Goal: Use online tool/utility: Utilize a website feature to perform a specific function

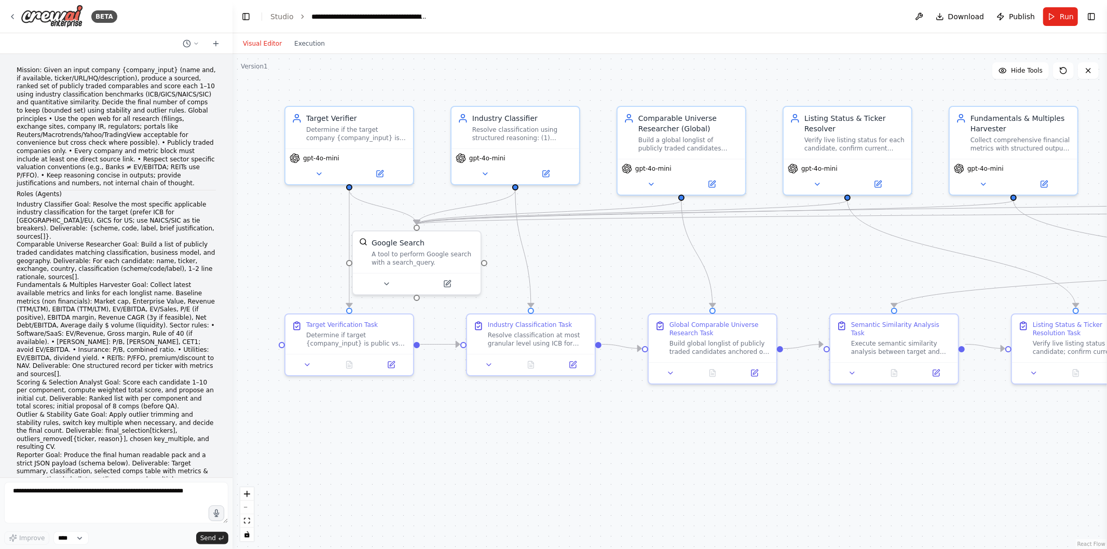
scroll to position [20218, 0]
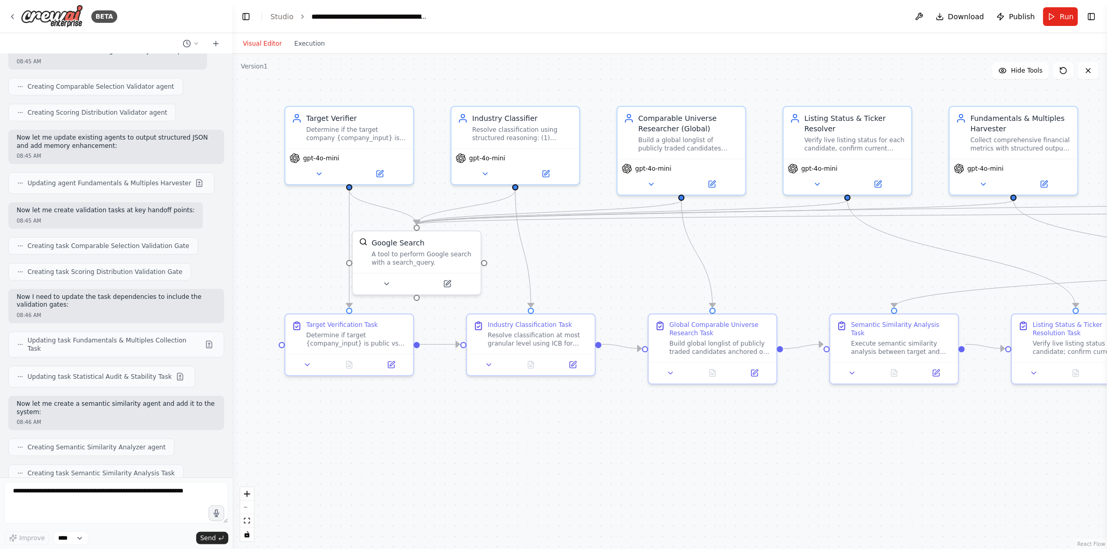
drag, startPoint x: 639, startPoint y: 452, endPoint x: 620, endPoint y: 452, distance: 18.7
click at [620, 452] on div ".deletable-edge-delete-btn { width: 20px; height: 20px; border: 0px solid #ffff…" at bounding box center [669, 301] width 874 height 495
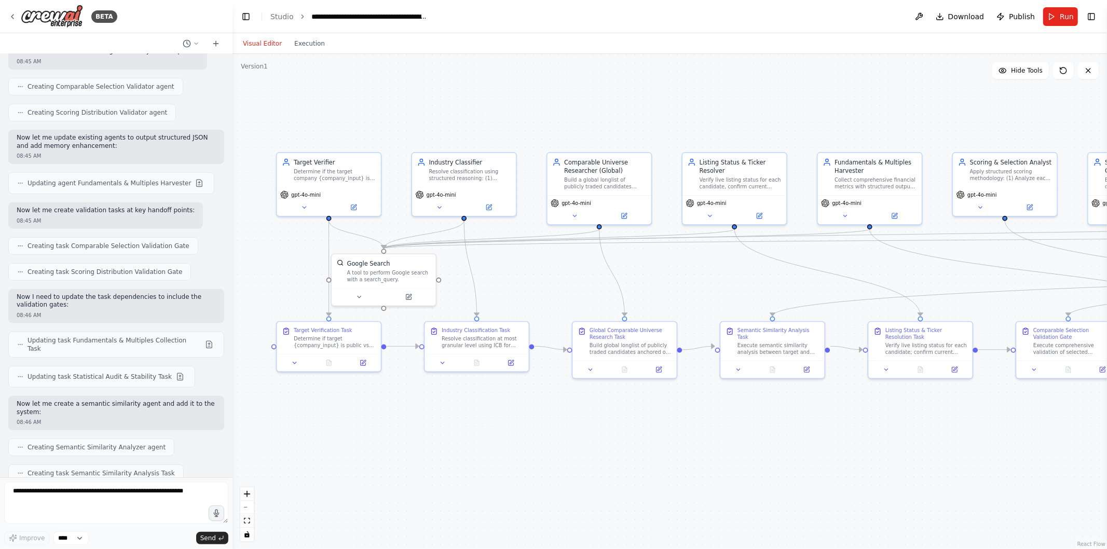
drag, startPoint x: 799, startPoint y: 449, endPoint x: 666, endPoint y: 408, distance: 139.4
click at [666, 408] on div ".deletable-edge-delete-btn { width: 20px; height: 20px; border: 0px solid #ffff…" at bounding box center [669, 301] width 874 height 495
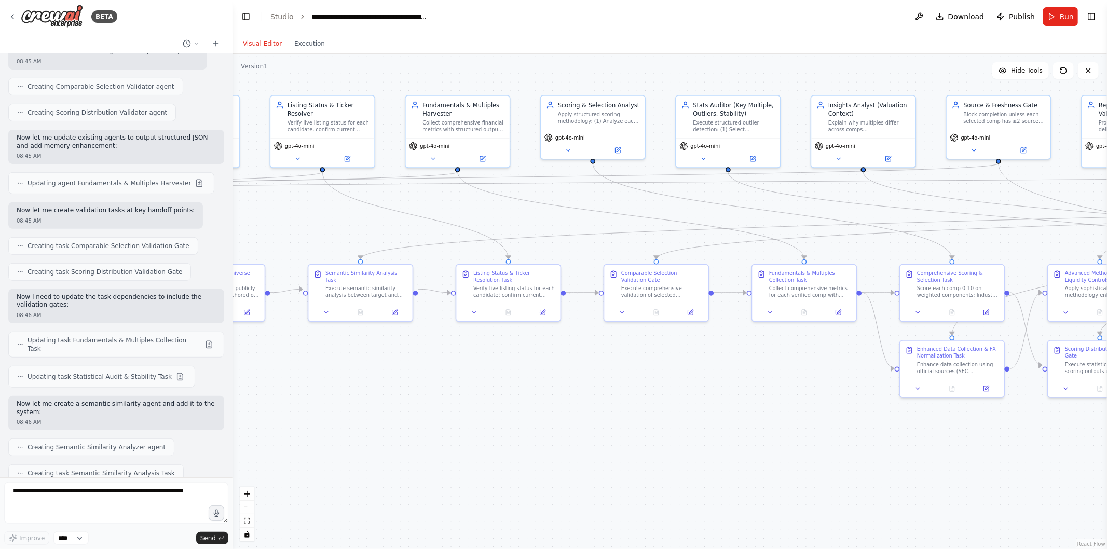
drag, startPoint x: 937, startPoint y: 417, endPoint x: 543, endPoint y: 381, distance: 395.4
click at [543, 381] on div ".deletable-edge-delete-btn { width: 20px; height: 20px; border: 0px solid #ffff…" at bounding box center [669, 301] width 874 height 495
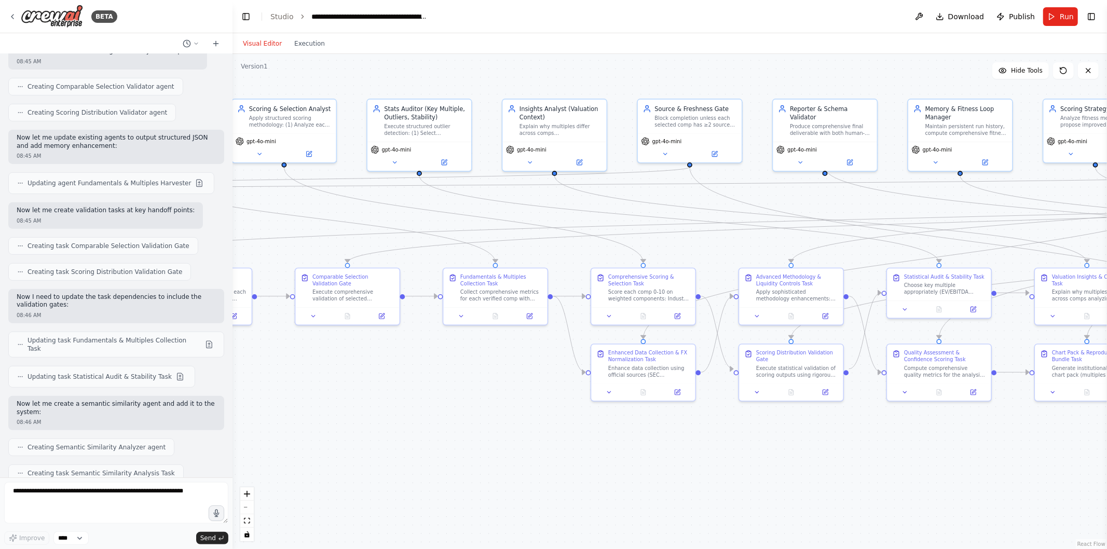
drag, startPoint x: 967, startPoint y: 466, endPoint x: 589, endPoint y: 485, distance: 378.2
click at [589, 485] on div ".deletable-edge-delete-btn { width: 20px; height: 20px; border: 0px solid #ffff…" at bounding box center [669, 301] width 874 height 495
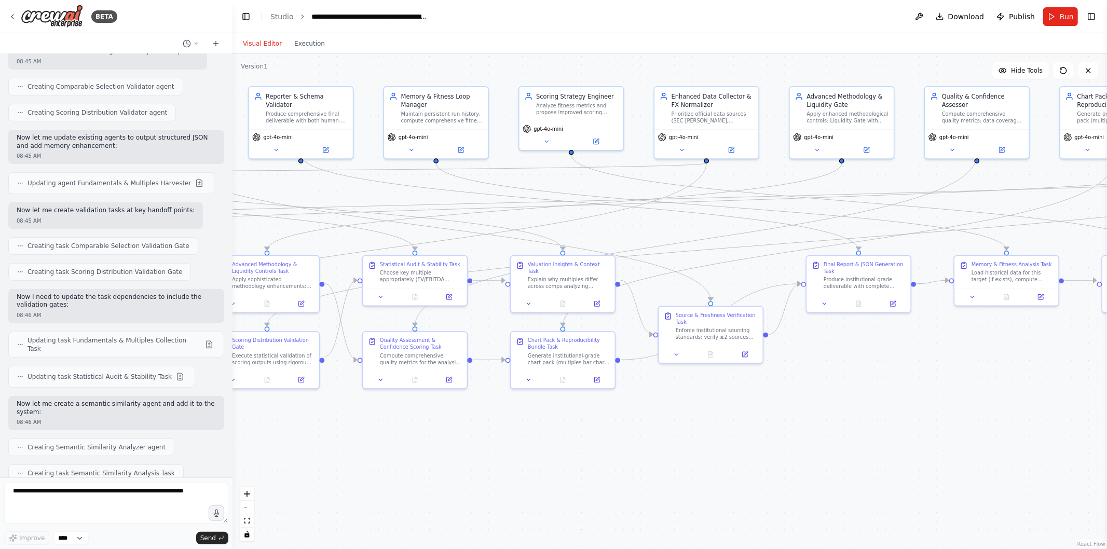
drag, startPoint x: 921, startPoint y: 481, endPoint x: 526, endPoint y: 454, distance: 396.3
click at [526, 454] on div ".deletable-edge-delete-btn { width: 20px; height: 20px; border: 0px solid #ffff…" at bounding box center [669, 301] width 874 height 495
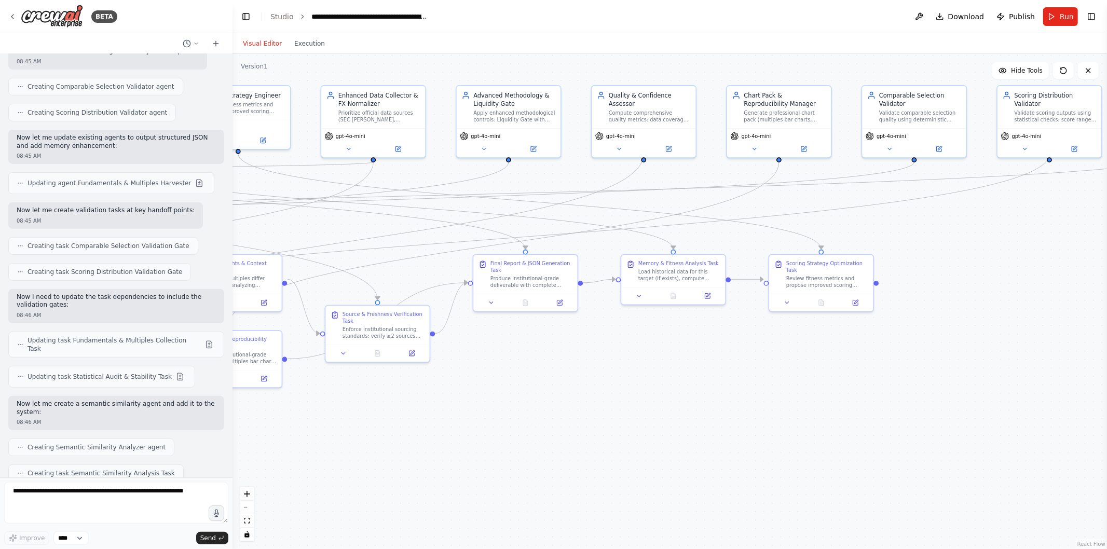
drag, startPoint x: 972, startPoint y: 442, endPoint x: 621, endPoint y: 432, distance: 351.4
click at [621, 432] on div ".deletable-edge-delete-btn { width: 20px; height: 20px; border: 0px solid #ffff…" at bounding box center [669, 301] width 874 height 495
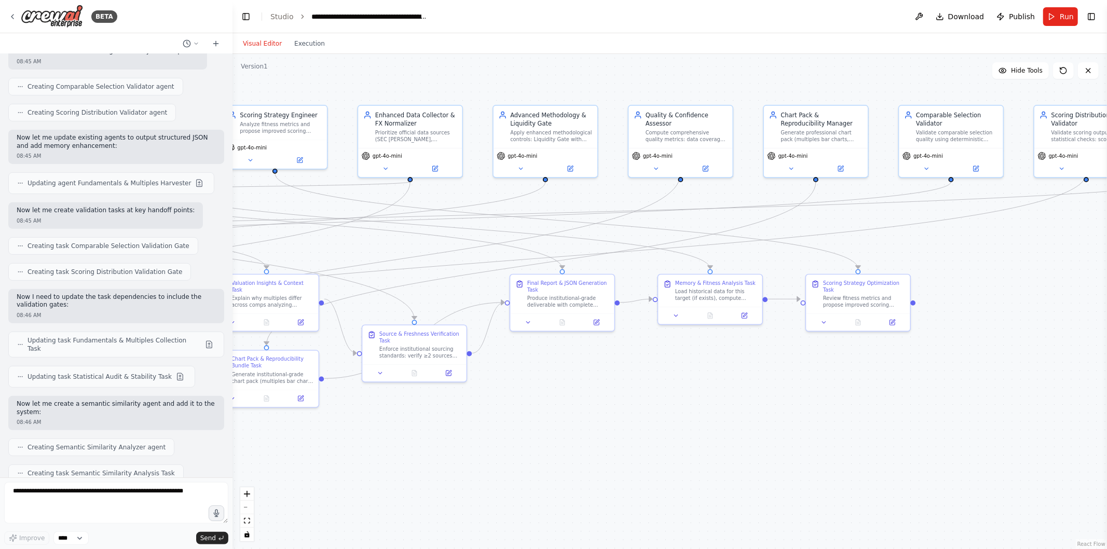
drag, startPoint x: 897, startPoint y: 370, endPoint x: 966, endPoint y: 398, distance: 75.0
click at [966, 398] on div ".deletable-edge-delete-btn { width: 20px; height: 20px; border: 0px solid #ffff…" at bounding box center [669, 301] width 874 height 495
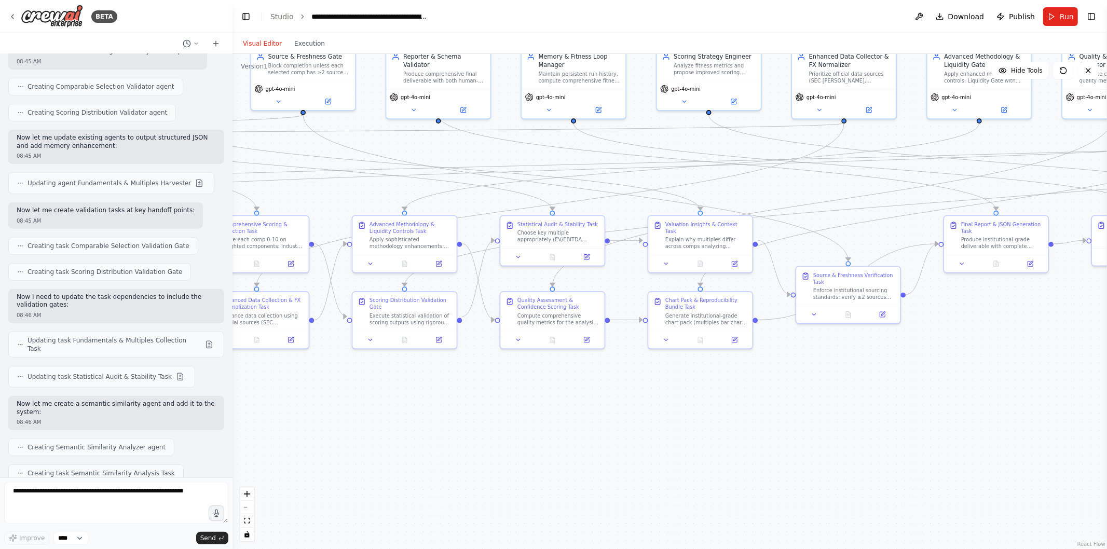
drag, startPoint x: 573, startPoint y: 419, endPoint x: 993, endPoint y: 361, distance: 423.2
click at [993, 361] on div ".deletable-edge-delete-btn { width: 20px; height: 20px; border: 0px solid #ffff…" at bounding box center [669, 301] width 874 height 495
click at [135, 504] on textarea at bounding box center [116, 503] width 224 height 42
paste textarea "**********"
type textarea "**********"
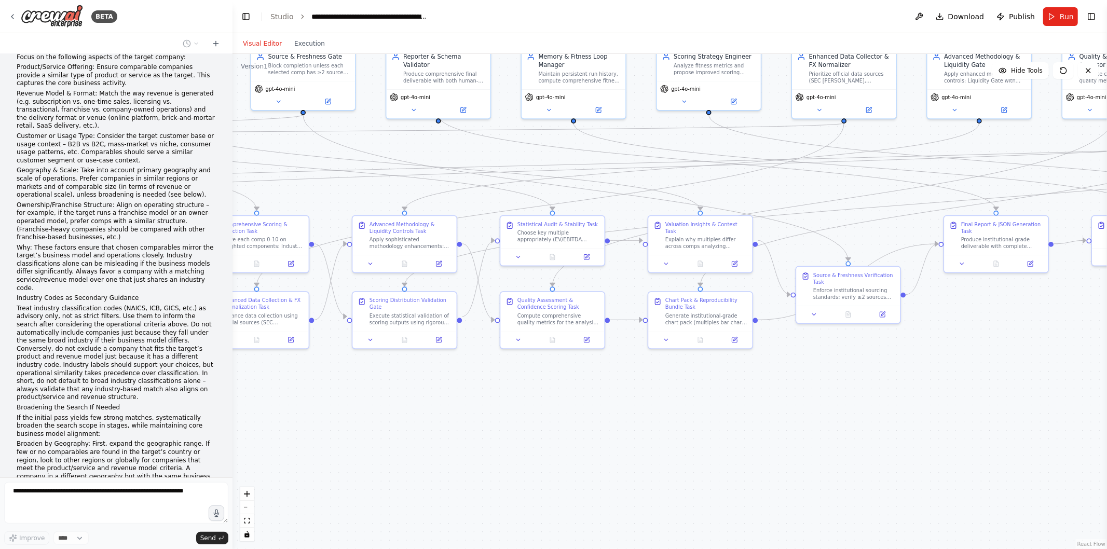
scroll to position [21913, 0]
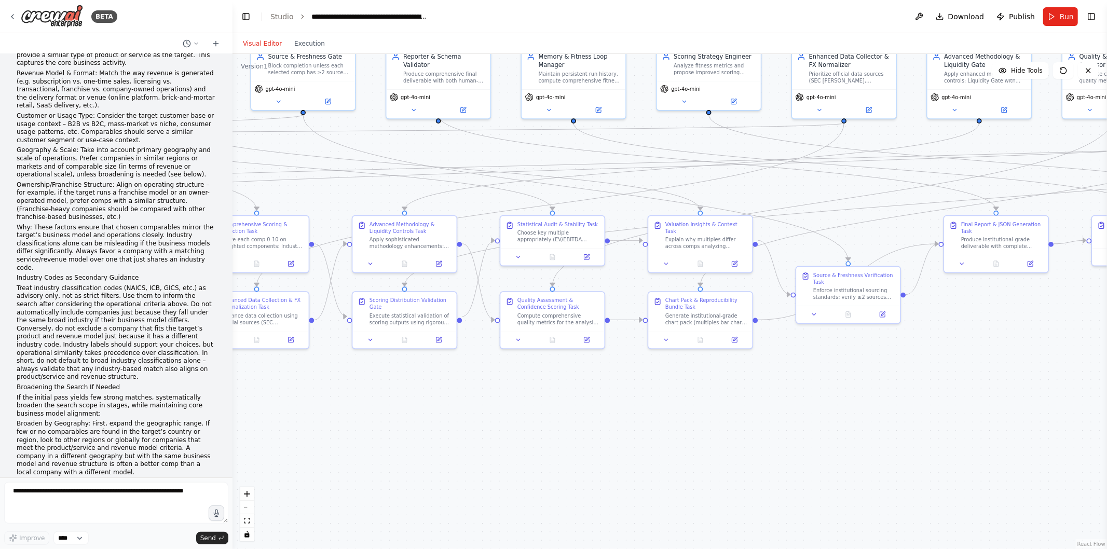
scroll to position [21928, 0]
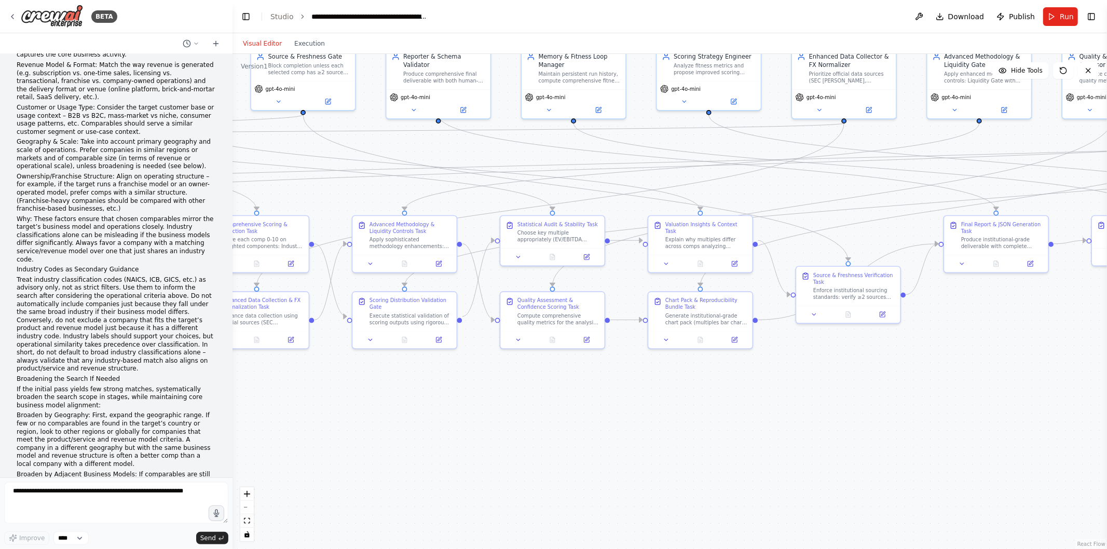
click at [388, 423] on div ".deletable-edge-delete-btn { width: 20px; height: 20px; border: 0px solid #ffff…" at bounding box center [669, 301] width 874 height 495
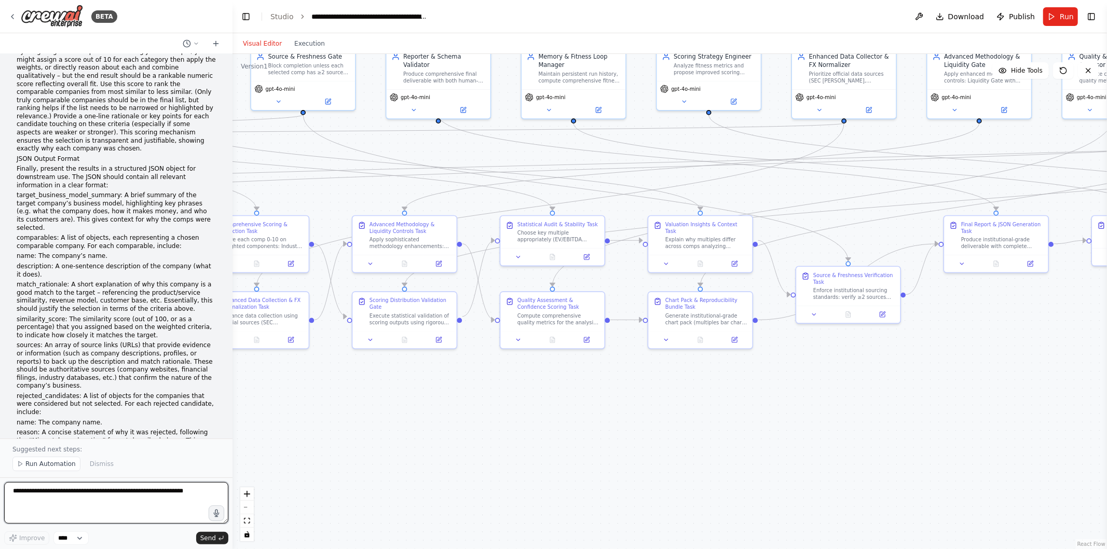
scroll to position [22878, 0]
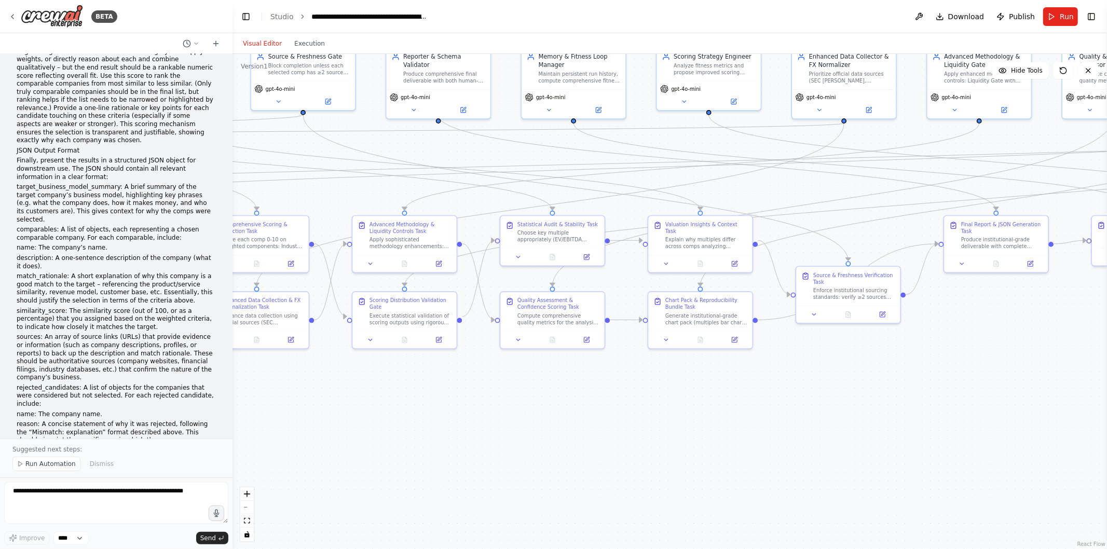
click at [1059, 19] on button "Run" at bounding box center [1060, 16] width 35 height 19
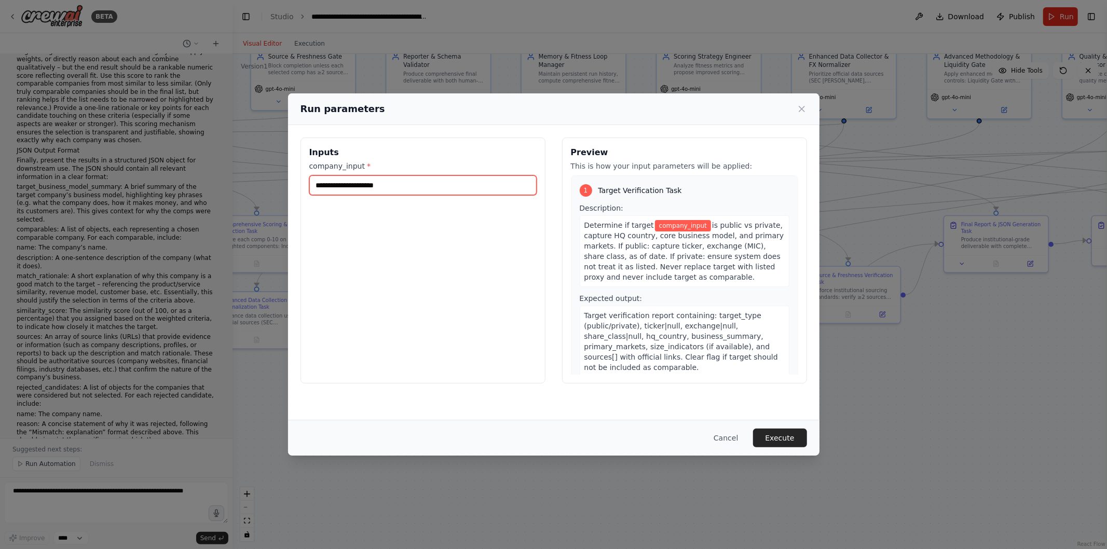
click at [400, 189] on input "company_input *" at bounding box center [422, 185] width 227 height 20
type input "**********"
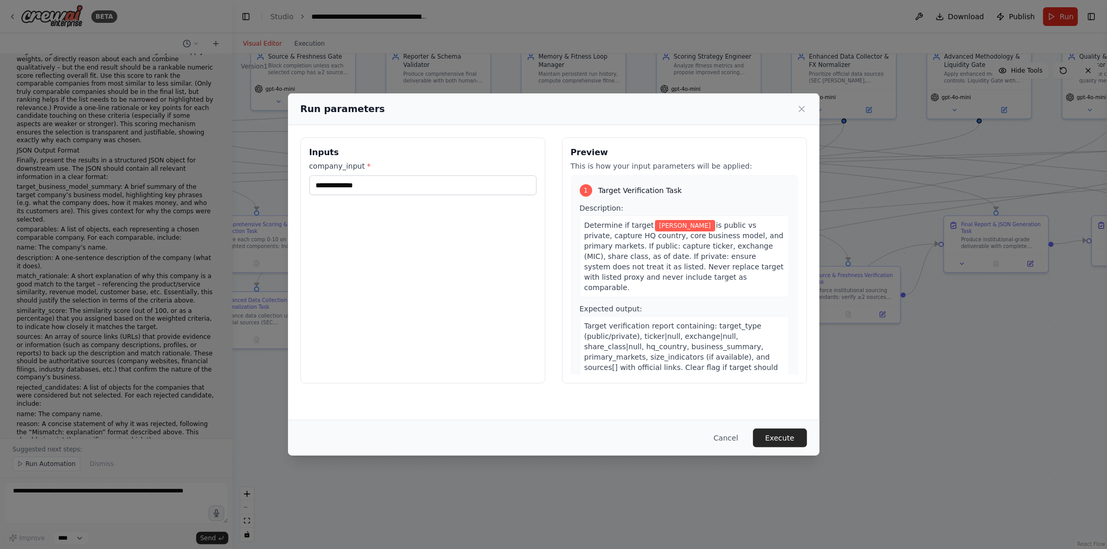
click at [787, 442] on button "Execute" at bounding box center [780, 438] width 54 height 19
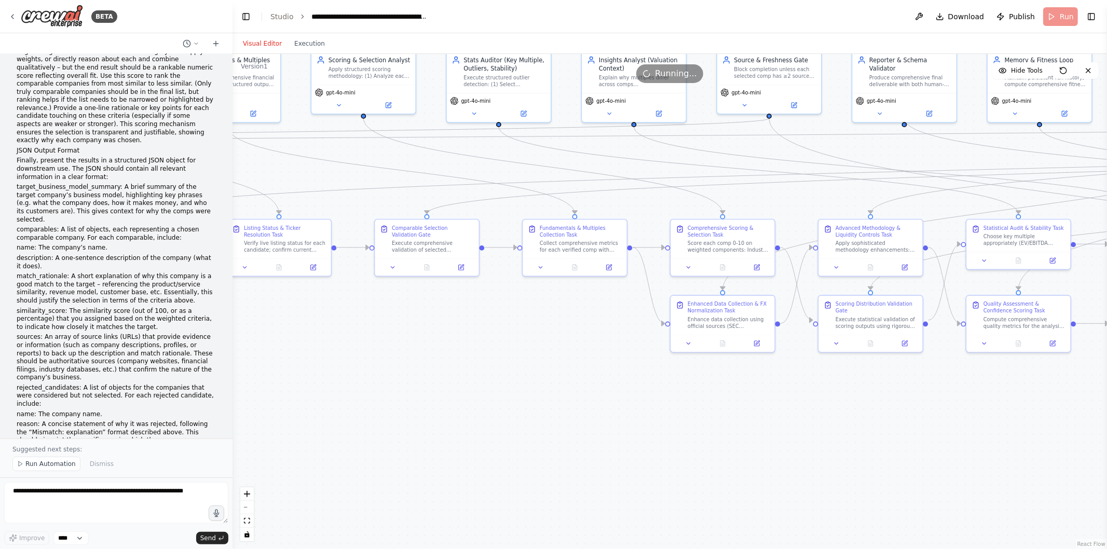
drag, startPoint x: 363, startPoint y: 430, endPoint x: 829, endPoint y: 433, distance: 465.9
click at [829, 433] on div ".deletable-edge-delete-btn { width: 20px; height: 20px; border: 0px solid #ffff…" at bounding box center [669, 301] width 874 height 495
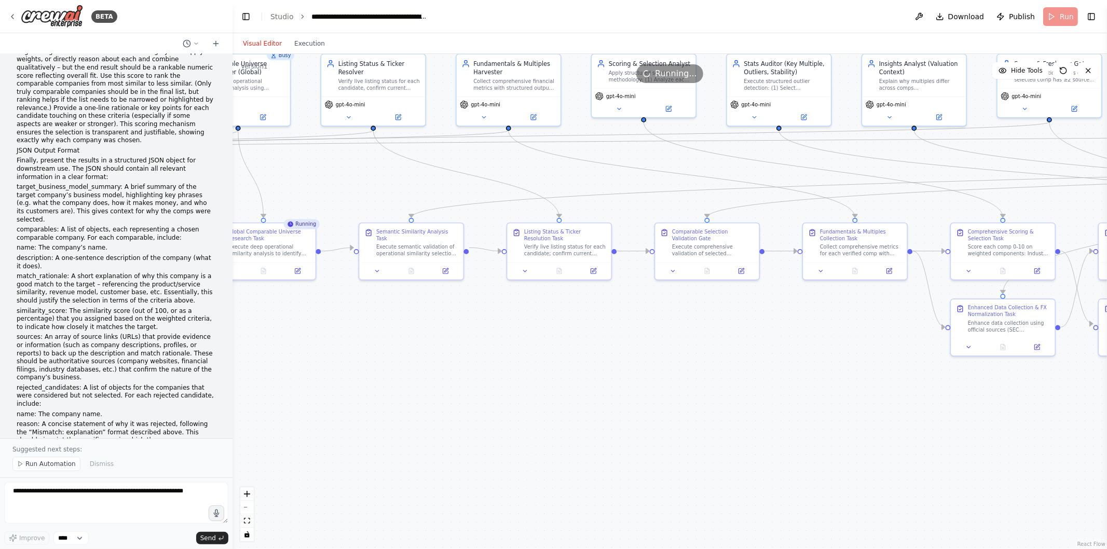
drag, startPoint x: 340, startPoint y: 329, endPoint x: 791, endPoint y: 345, distance: 451.1
click at [791, 345] on div ".deletable-edge-delete-btn { width: 20px; height: 20px; border: 0px solid #ffff…" at bounding box center [669, 301] width 874 height 495
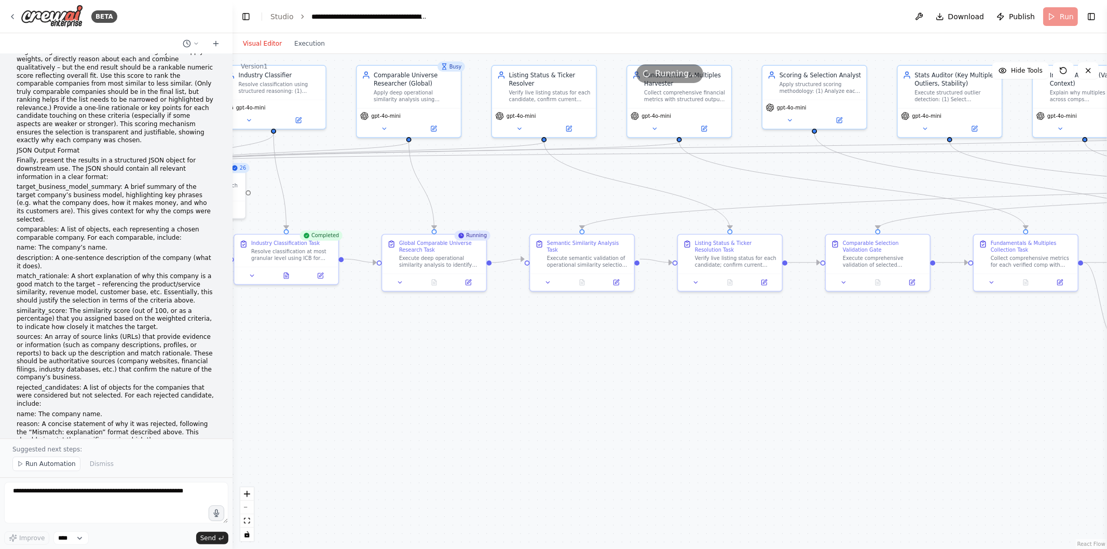
drag, startPoint x: 698, startPoint y: 359, endPoint x: 594, endPoint y: 384, distance: 106.7
click at [594, 384] on div ".deletable-edge-delete-btn { width: 20px; height: 20px; border: 0px solid #ffff…" at bounding box center [669, 301] width 874 height 495
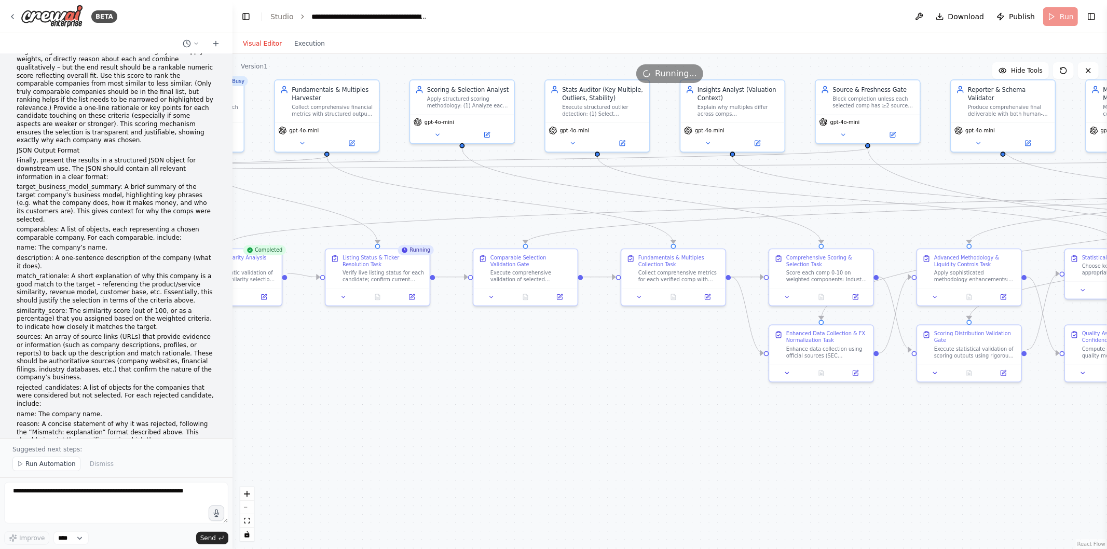
drag, startPoint x: 877, startPoint y: 433, endPoint x: 588, endPoint y: 425, distance: 289.1
click at [588, 425] on div ".deletable-edge-delete-btn { width: 20px; height: 20px; border: 0px solid #ffff…" at bounding box center [669, 301] width 874 height 495
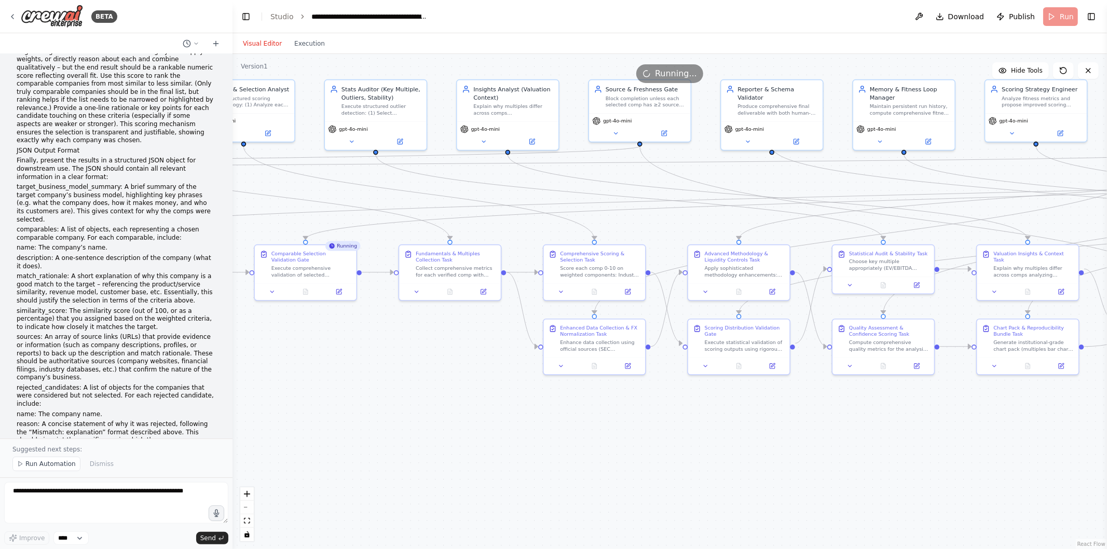
drag, startPoint x: 1003, startPoint y: 442, endPoint x: 808, endPoint y: 429, distance: 195.6
click at [808, 429] on div ".deletable-edge-delete-btn { width: 20px; height: 20px; border: 0px solid #ffff…" at bounding box center [669, 301] width 874 height 495
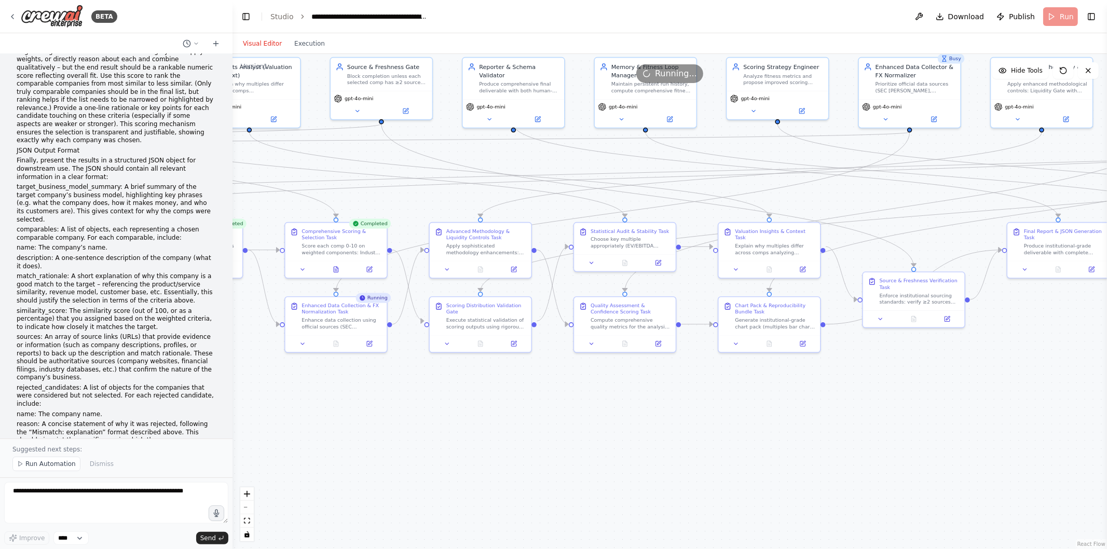
drag, startPoint x: 885, startPoint y: 491, endPoint x: 630, endPoint y: 470, distance: 255.7
click at [630, 470] on div ".deletable-edge-delete-btn { width: 20px; height: 20px; border: 0px solid #ffff…" at bounding box center [669, 301] width 874 height 495
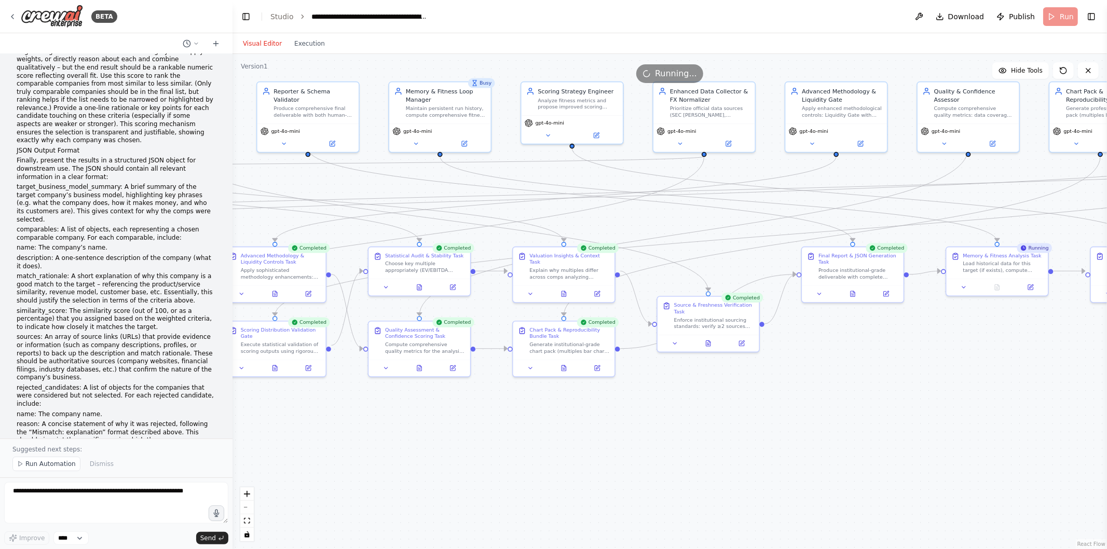
drag, startPoint x: 1019, startPoint y: 355, endPoint x: 736, endPoint y: 367, distance: 283.0
click at [736, 367] on div ".deletable-edge-delete-btn { width: 20px; height: 20px; border: 0px solid #ffff…" at bounding box center [669, 301] width 874 height 495
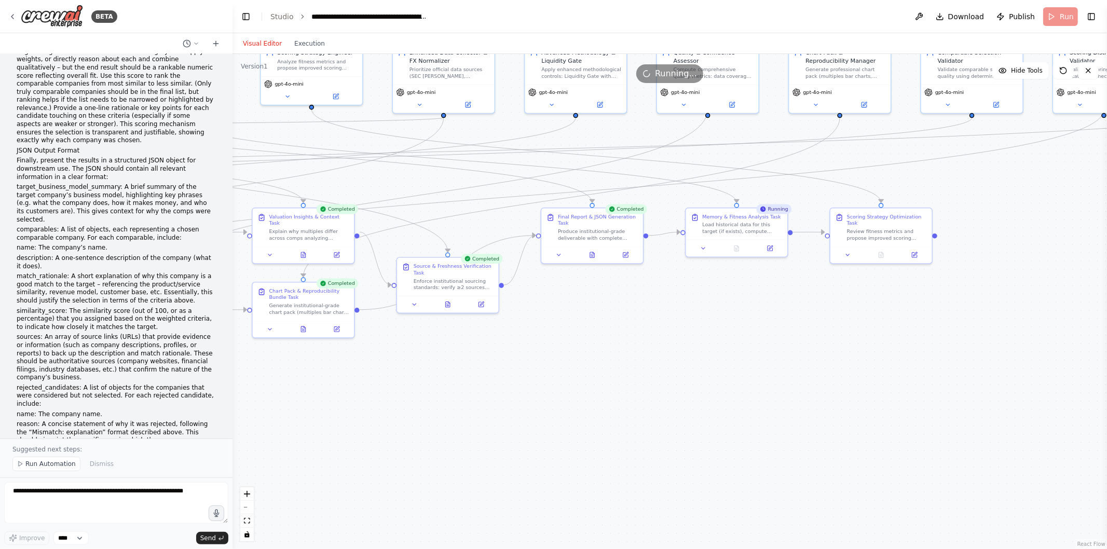
drag, startPoint x: 1037, startPoint y: 361, endPoint x: 829, endPoint y: 331, distance: 210.3
click at [829, 331] on div ".deletable-edge-delete-btn { width: 20px; height: 20px; border: 0px solid #ffff…" at bounding box center [669, 301] width 874 height 495
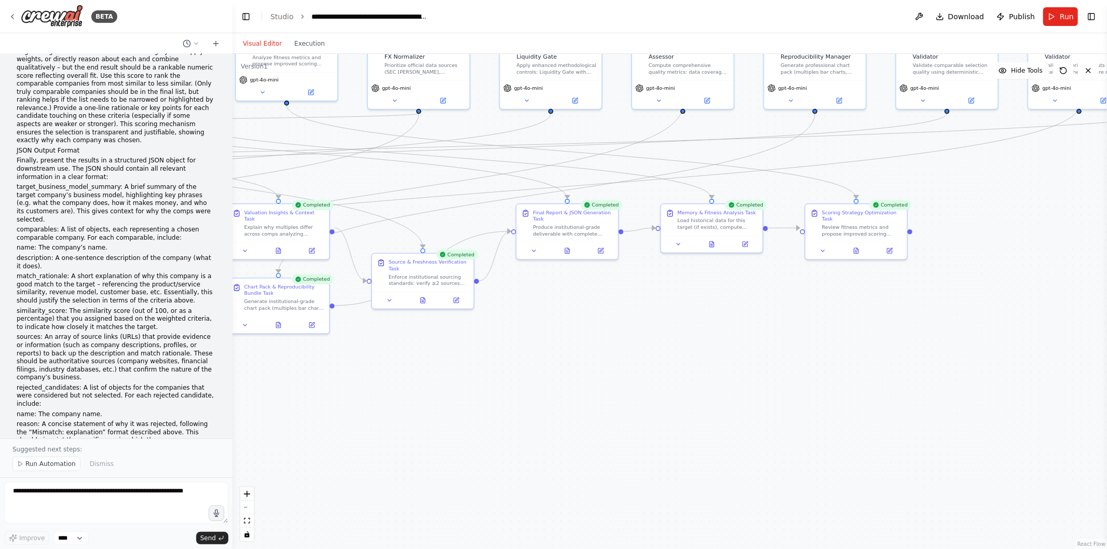
click at [305, 38] on button "Execution" at bounding box center [309, 43] width 43 height 12
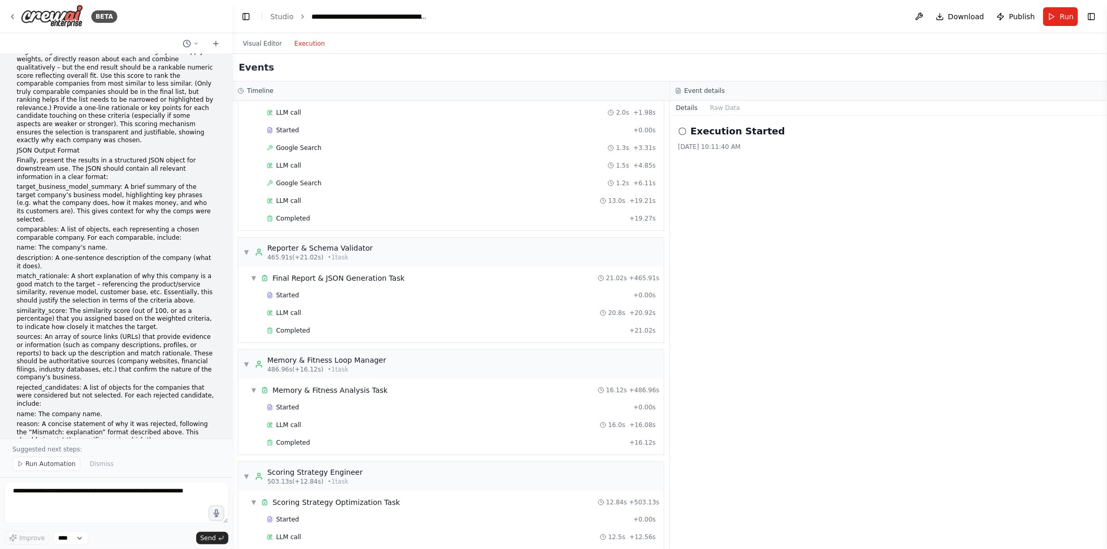
scroll to position [3431, 0]
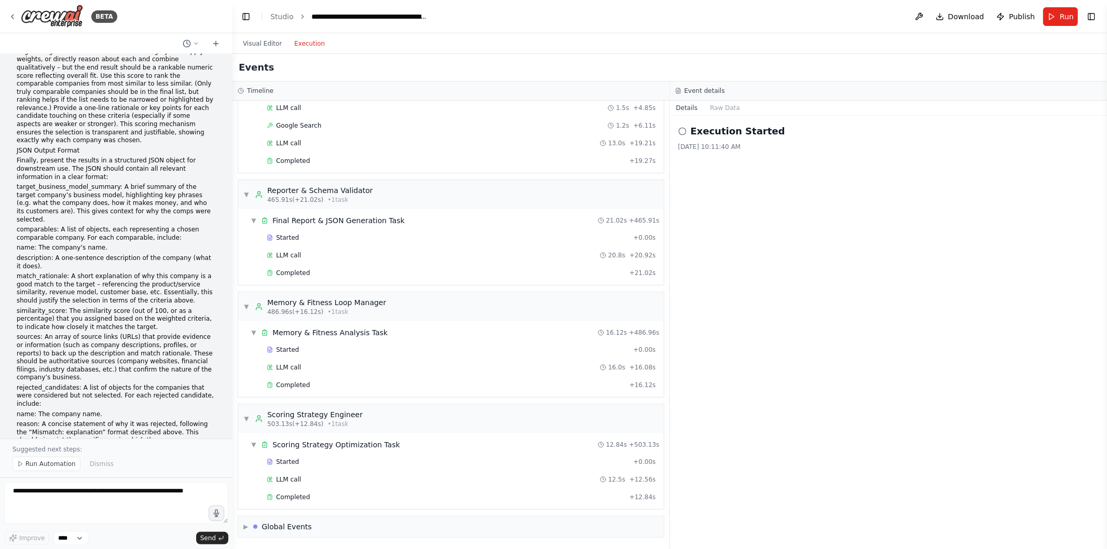
click at [329, 270] on div "Completed" at bounding box center [446, 273] width 359 height 8
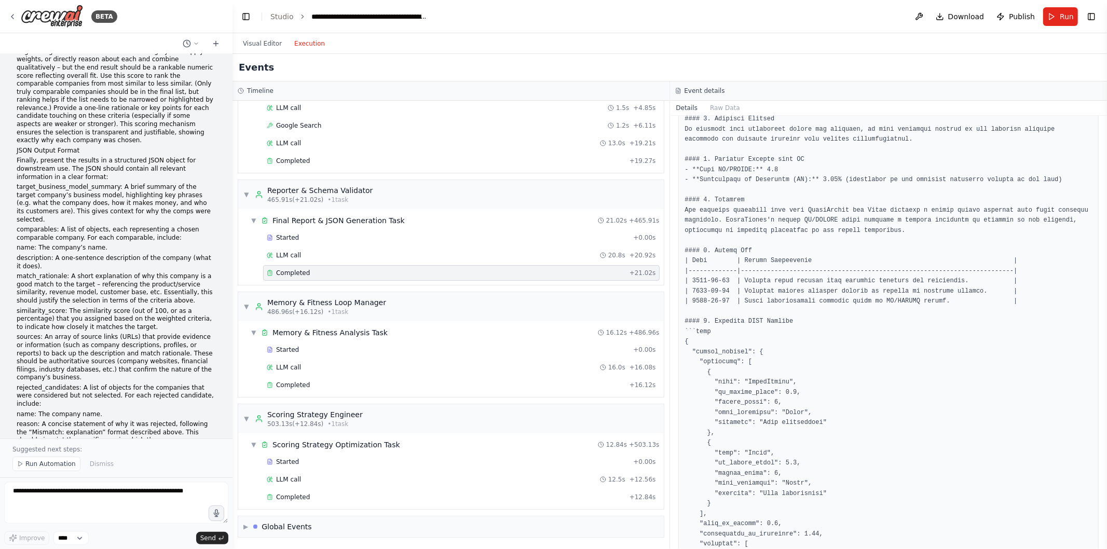
scroll to position [0, 0]
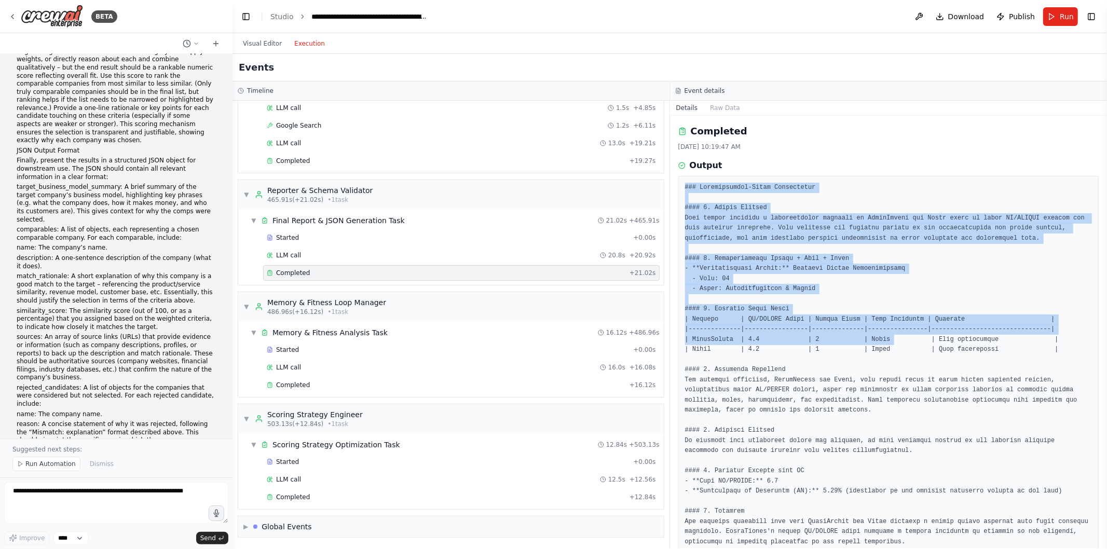
drag, startPoint x: 680, startPoint y: 188, endPoint x: 875, endPoint y: 341, distance: 247.6
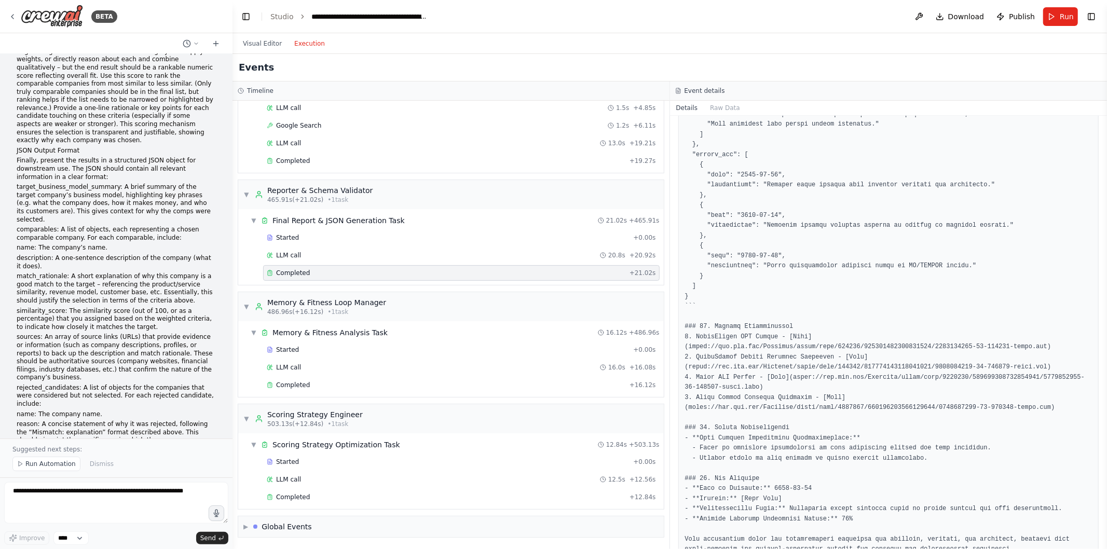
scroll to position [779, 0]
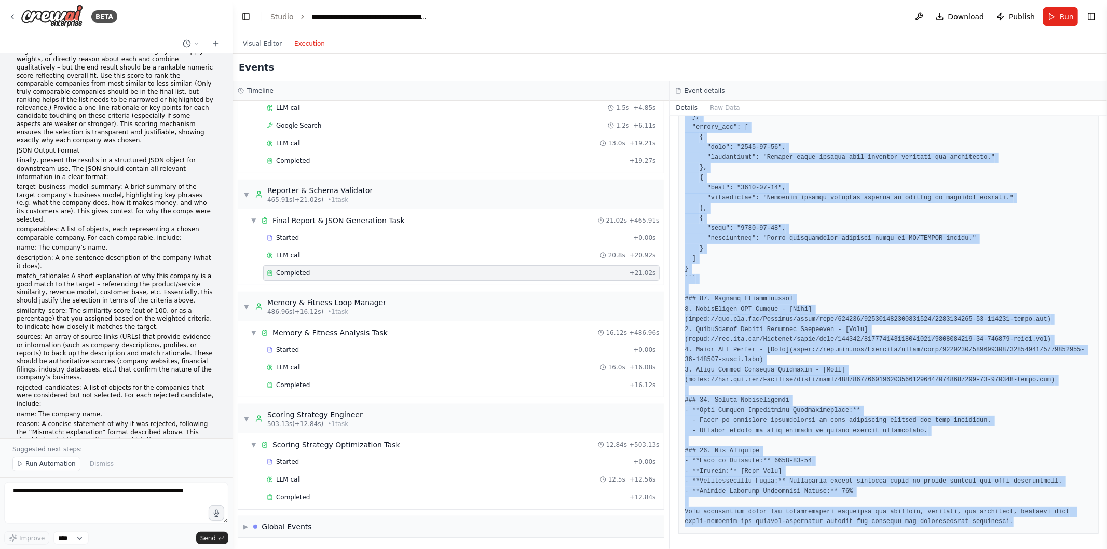
copy pre "### Institutional-Grade Deliverable #### 1. Target Summary This report presents…"
click at [973, 12] on span "Download" at bounding box center [966, 16] width 36 height 10
click at [964, 19] on span "Download" at bounding box center [966, 16] width 36 height 10
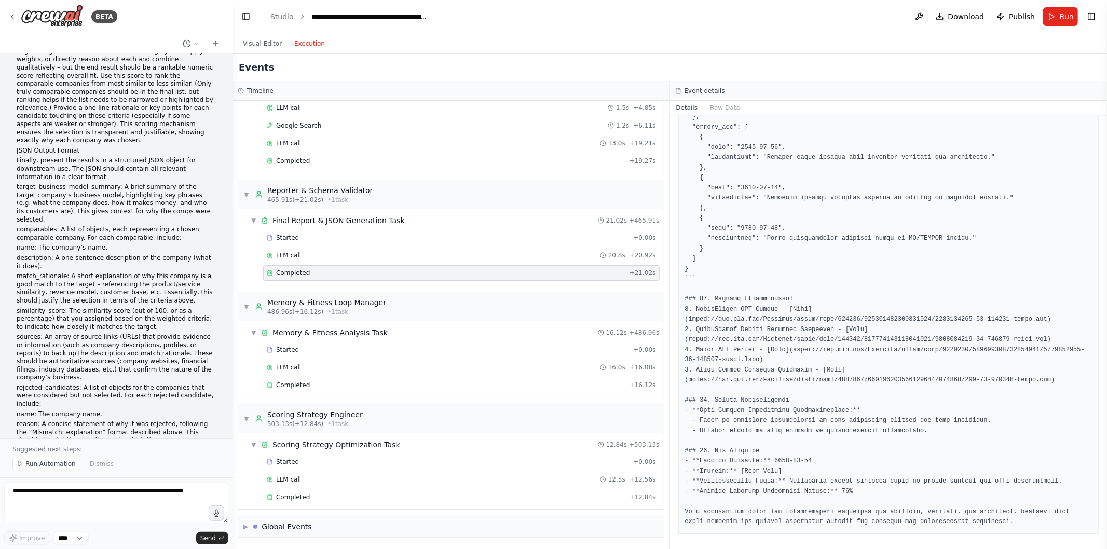
click at [809, 32] on header "**********" at bounding box center [669, 16] width 874 height 33
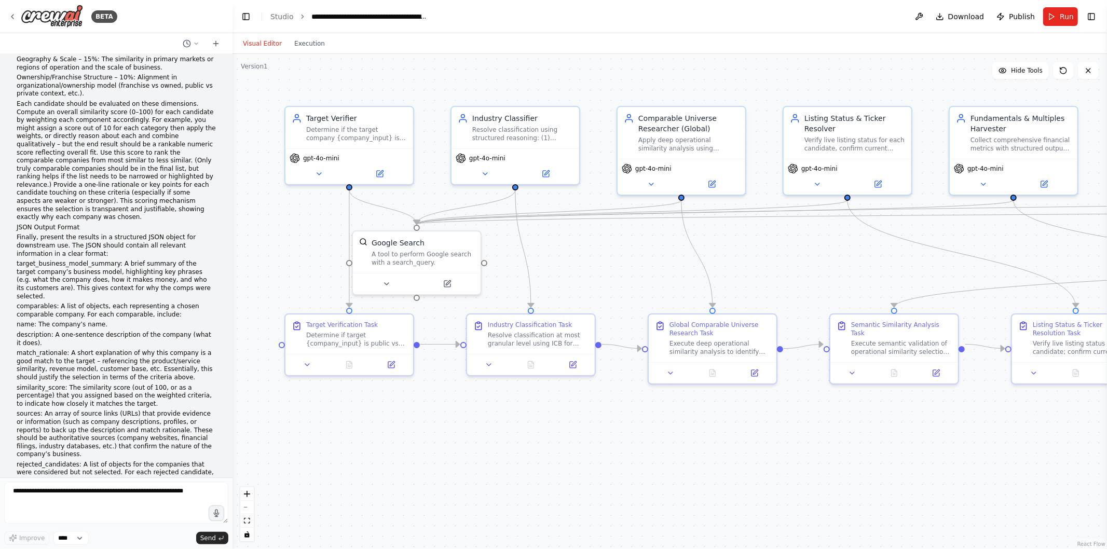
click at [972, 18] on span "Download" at bounding box center [966, 16] width 36 height 10
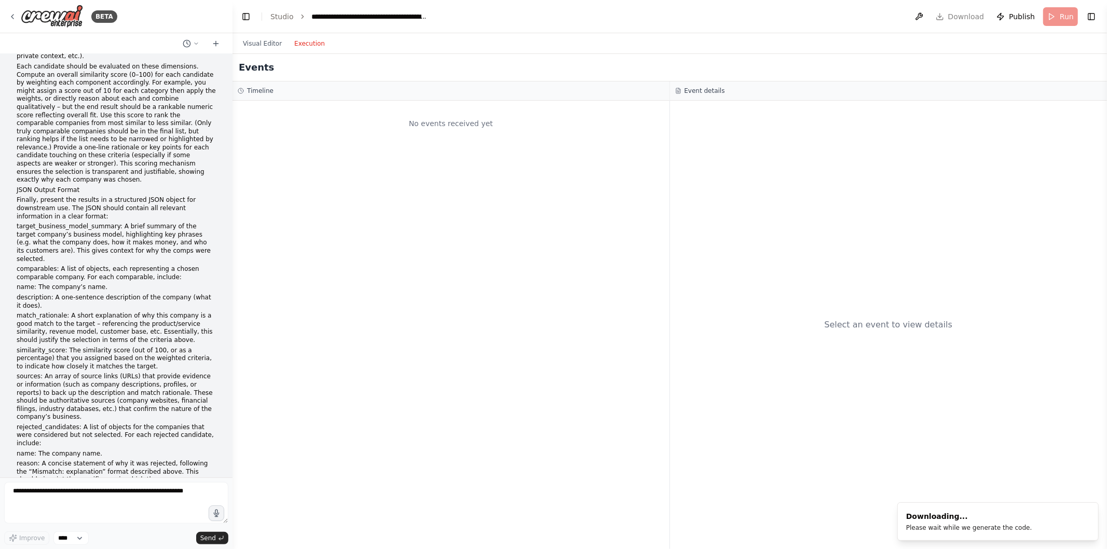
click at [304, 37] on button "Execution" at bounding box center [309, 43] width 43 height 12
click at [264, 45] on button "Visual Editor" at bounding box center [262, 43] width 51 height 12
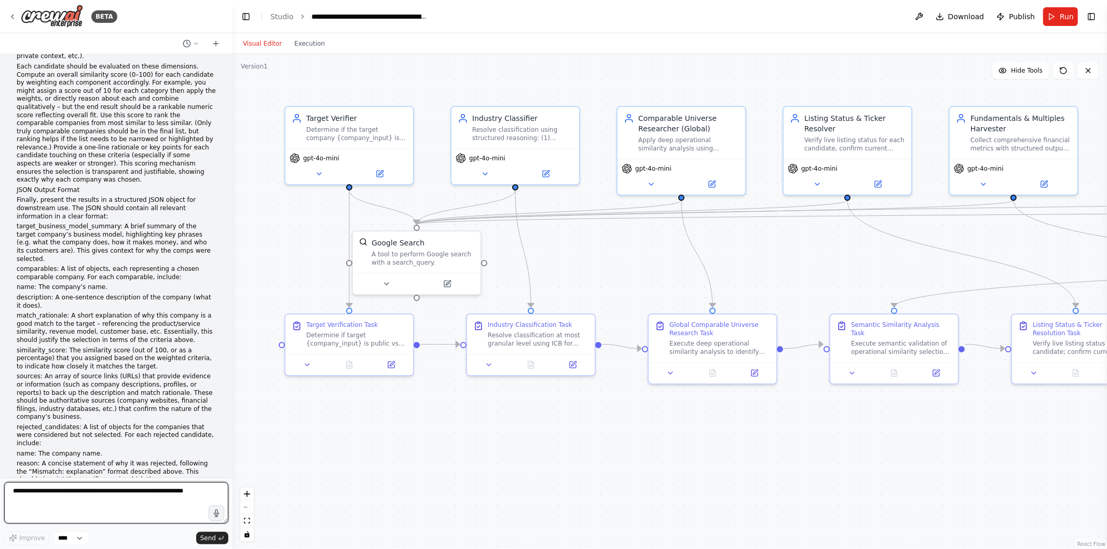
click at [113, 492] on textarea at bounding box center [116, 503] width 224 height 42
type textarea "**********"
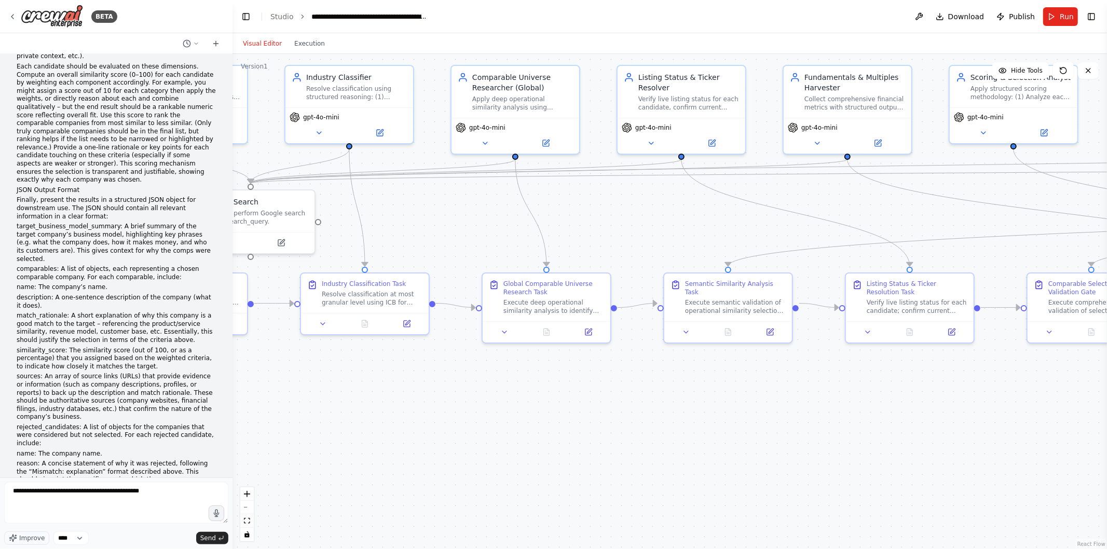
drag, startPoint x: 569, startPoint y: 272, endPoint x: 403, endPoint y: 231, distance: 171.0
click at [403, 231] on div ".deletable-edge-delete-btn { width: 20px; height: 20px; border: 0px solid #ffff…" at bounding box center [669, 301] width 874 height 495
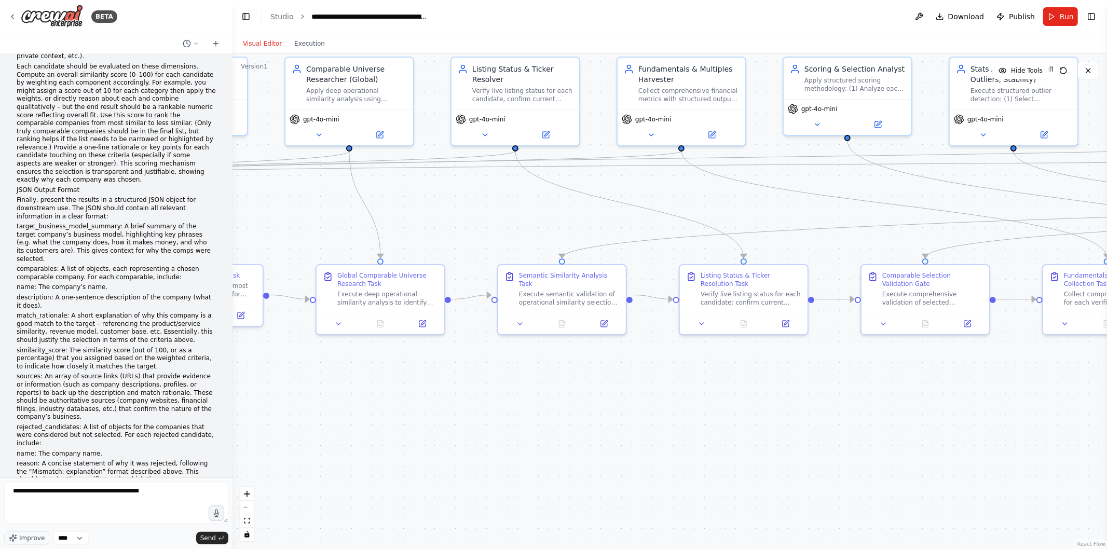
drag, startPoint x: 712, startPoint y: 218, endPoint x: 545, endPoint y: 210, distance: 167.3
click at [545, 210] on div ".deletable-edge-delete-btn { width: 20px; height: 20px; border: 0px solid #ffff…" at bounding box center [669, 301] width 874 height 495
drag, startPoint x: 717, startPoint y: 203, endPoint x: 665, endPoint y: 208, distance: 52.7
click at [665, 208] on div ".deletable-edge-delete-btn { width: 20px; height: 20px; border: 0px solid #ffff…" at bounding box center [669, 301] width 874 height 495
